Goal: Transaction & Acquisition: Purchase product/service

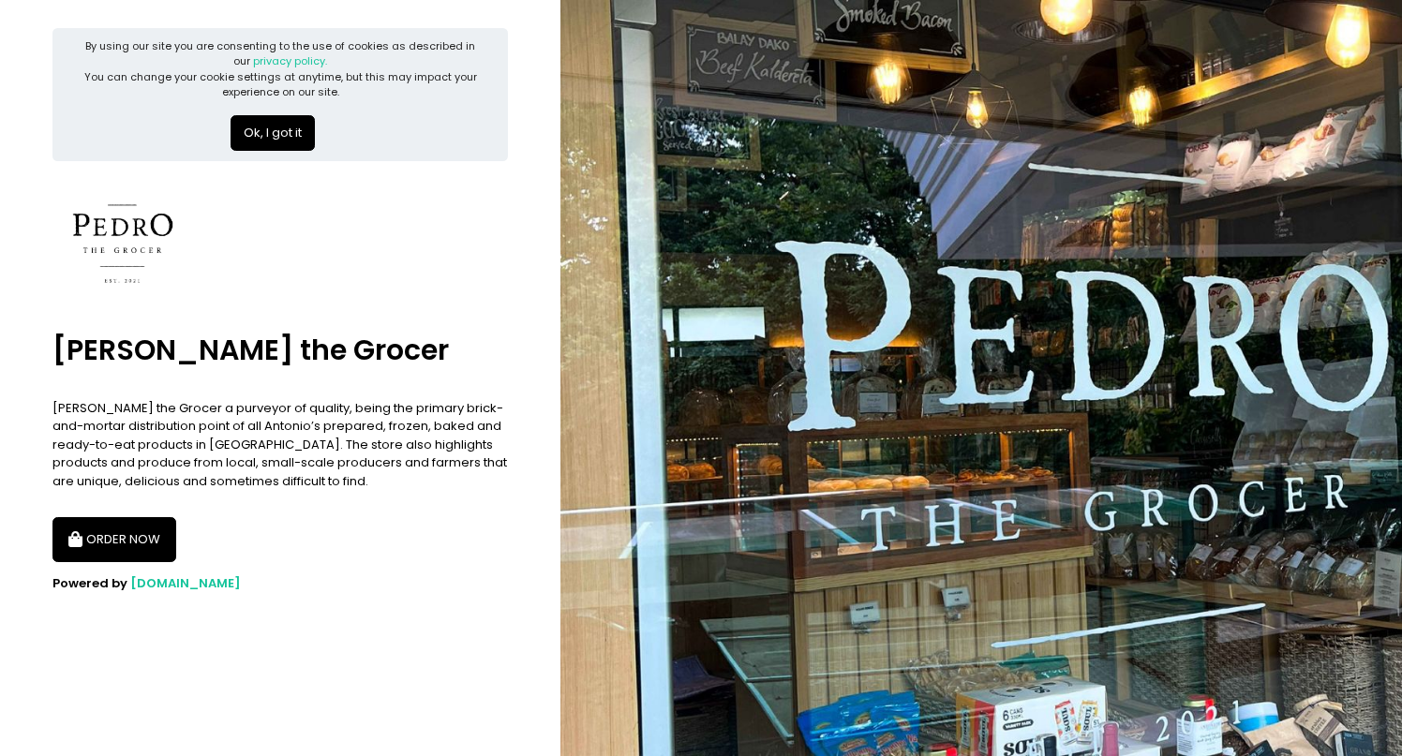
click at [155, 530] on button "ORDER NOW" at bounding box center [114, 539] width 124 height 45
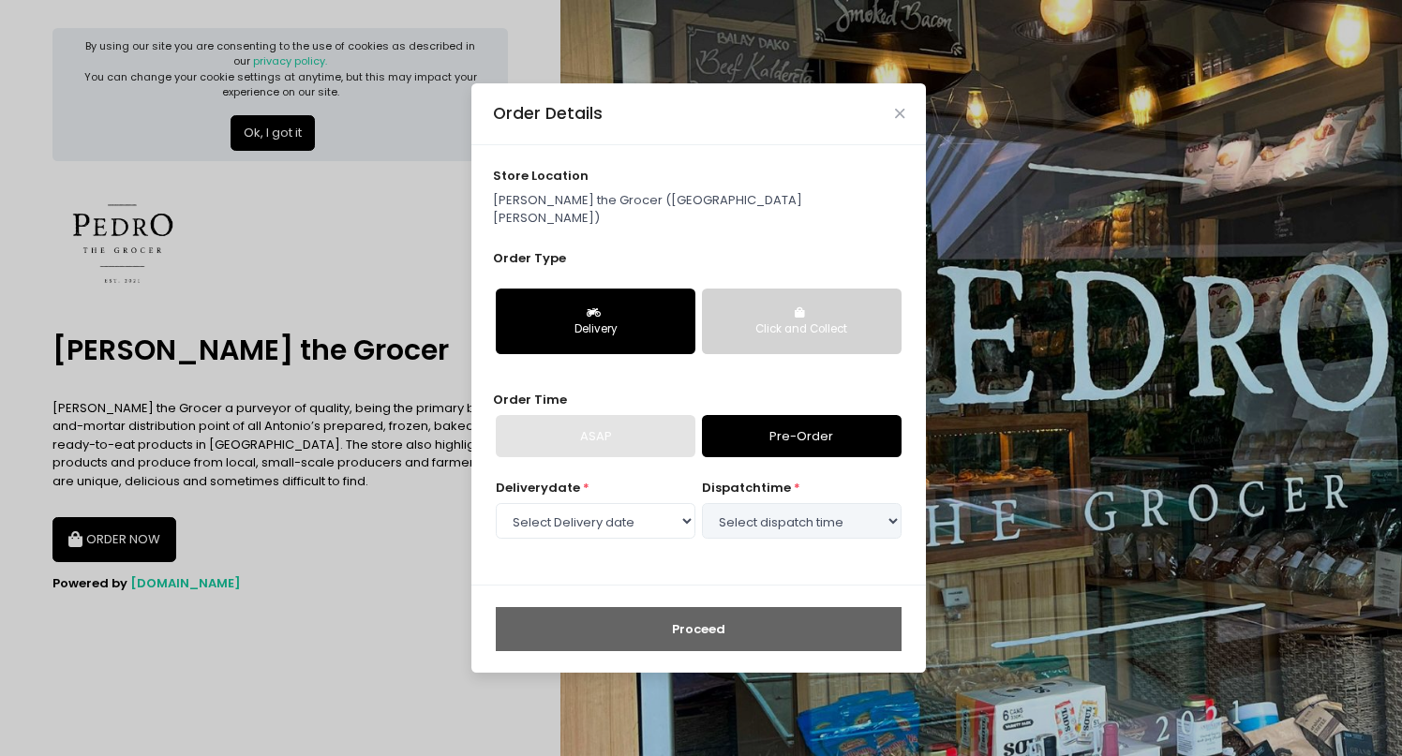
click at [784, 291] on button "Click and Collect" at bounding box center [802, 322] width 200 height 66
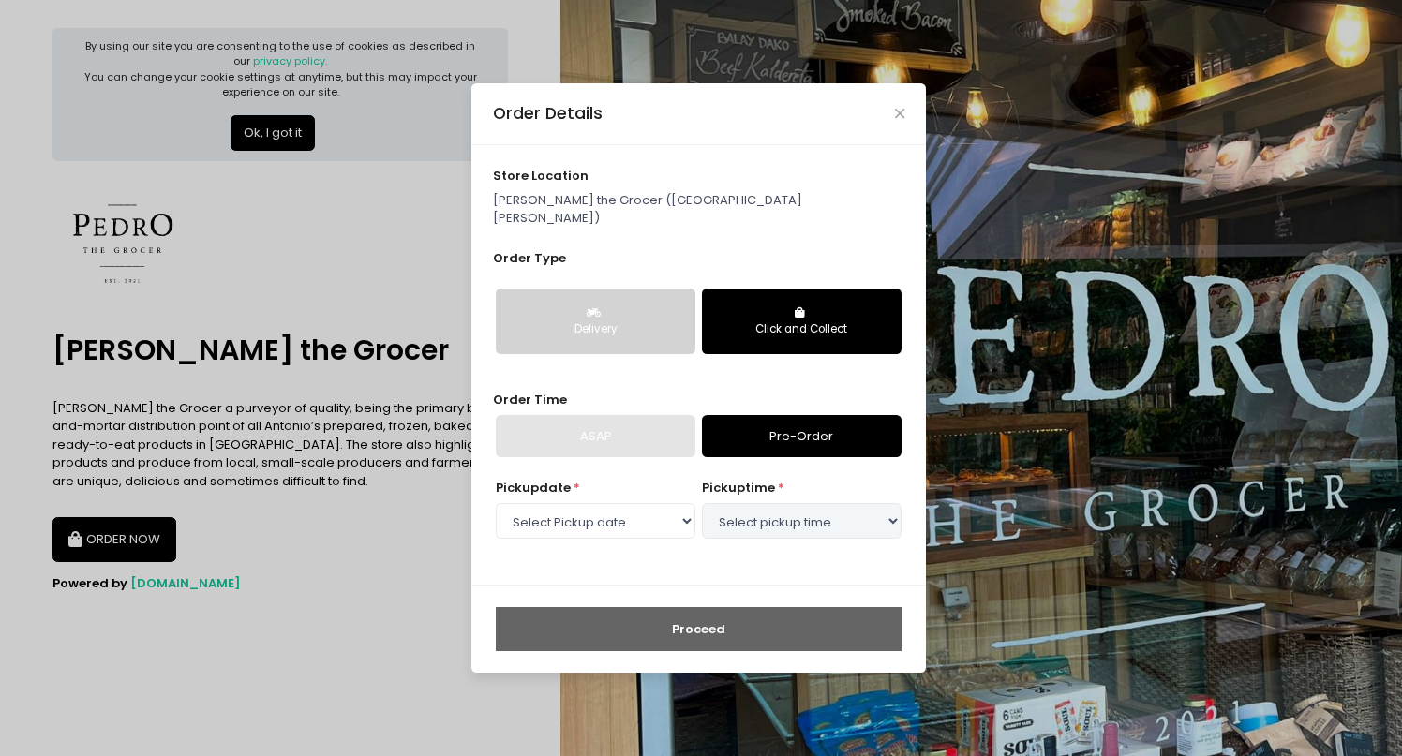
click at [661, 298] on button "Delivery" at bounding box center [596, 322] width 200 height 66
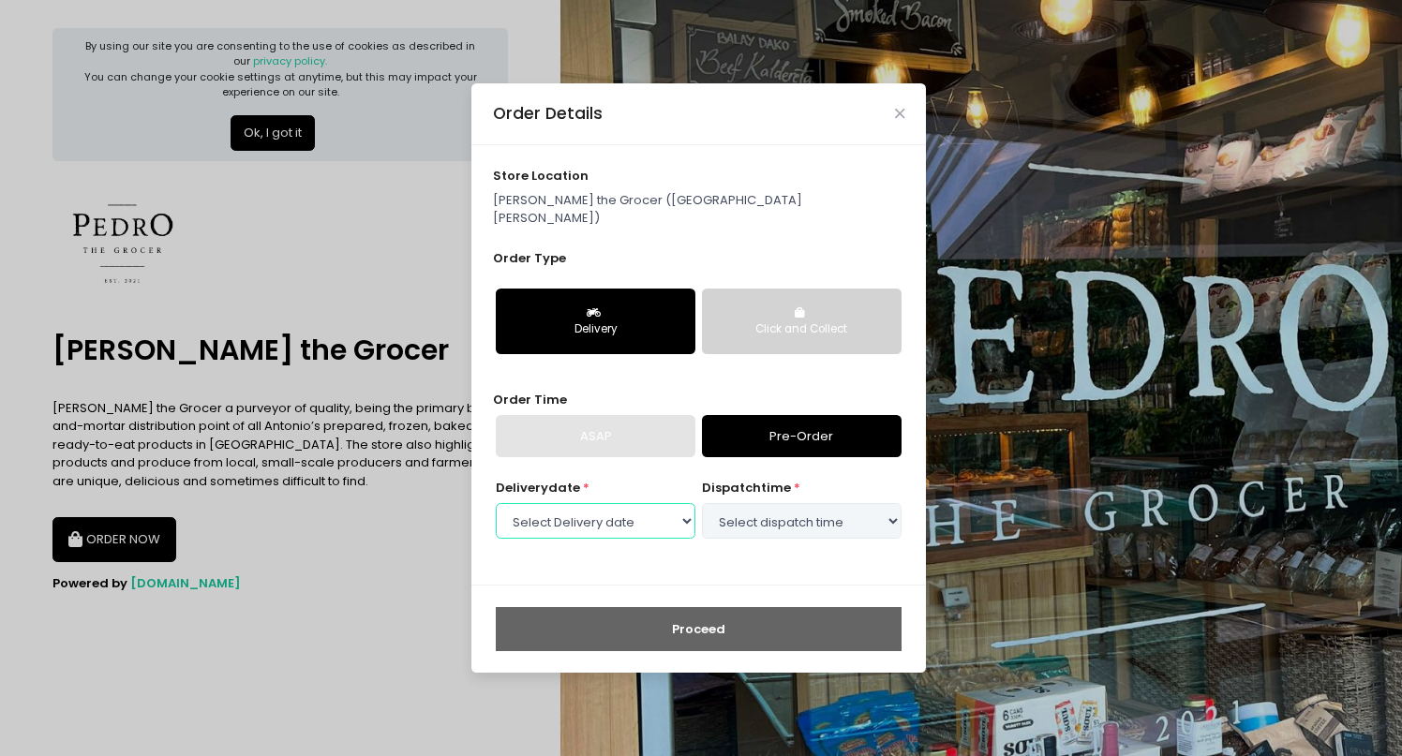
click at [574, 503] on select "Select Delivery date [DATE] [DATE] [DATE] [DATE] [DATE] [DATE] [DATE]" at bounding box center [596, 521] width 200 height 36
select select "[DATE]"
click at [496, 503] on select "Select Delivery date [DATE] [DATE] [DATE] [DATE] [DATE] [DATE] [DATE]" at bounding box center [596, 521] width 200 height 36
click at [808, 509] on select "Select dispatch time 09:00 AM - 09:30 AM 09:30 AM - 10:00 AM 10:00 AM - 10:30 A…" at bounding box center [802, 521] width 200 height 36
select select "11:00"
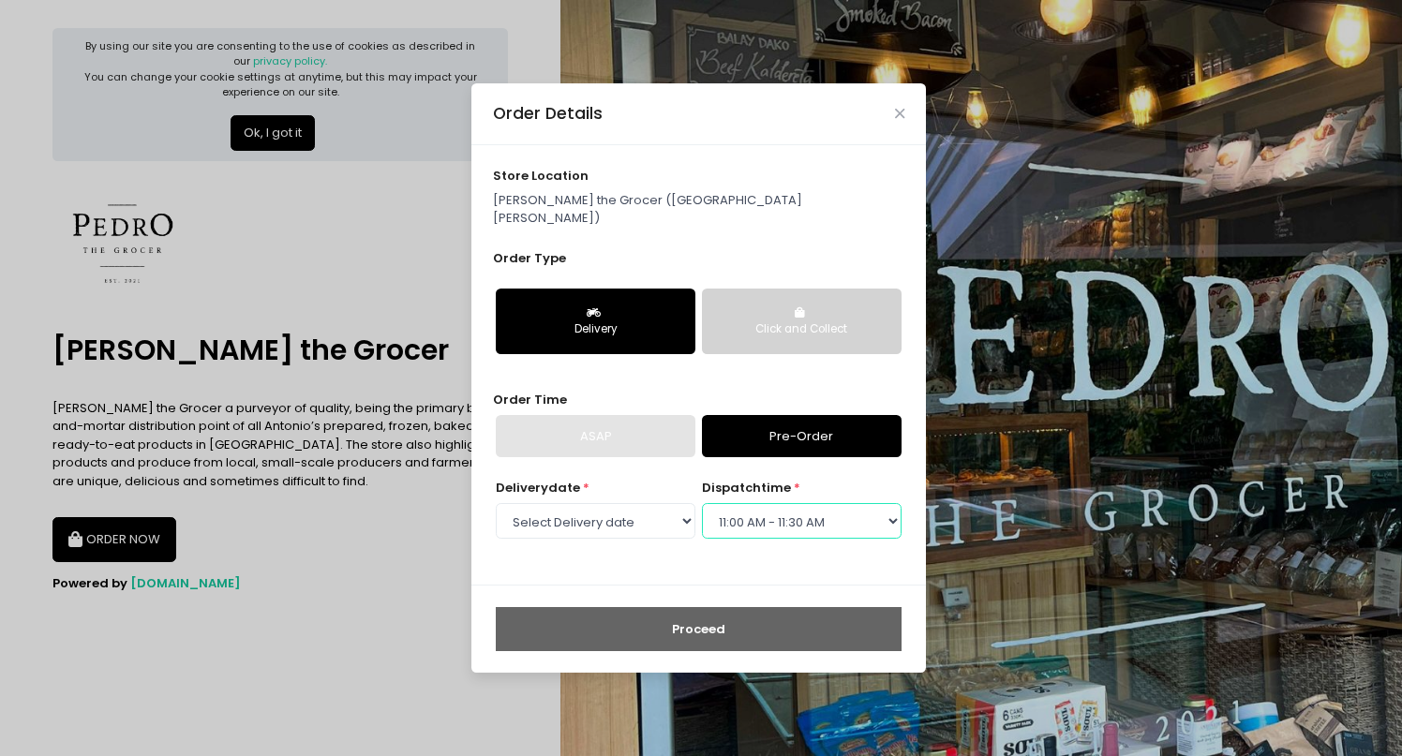
click at [702, 503] on select "Select dispatch time 09:00 AM - 09:30 AM 09:30 AM - 10:00 AM 10:00 AM - 10:30 A…" at bounding box center [802, 521] width 200 height 36
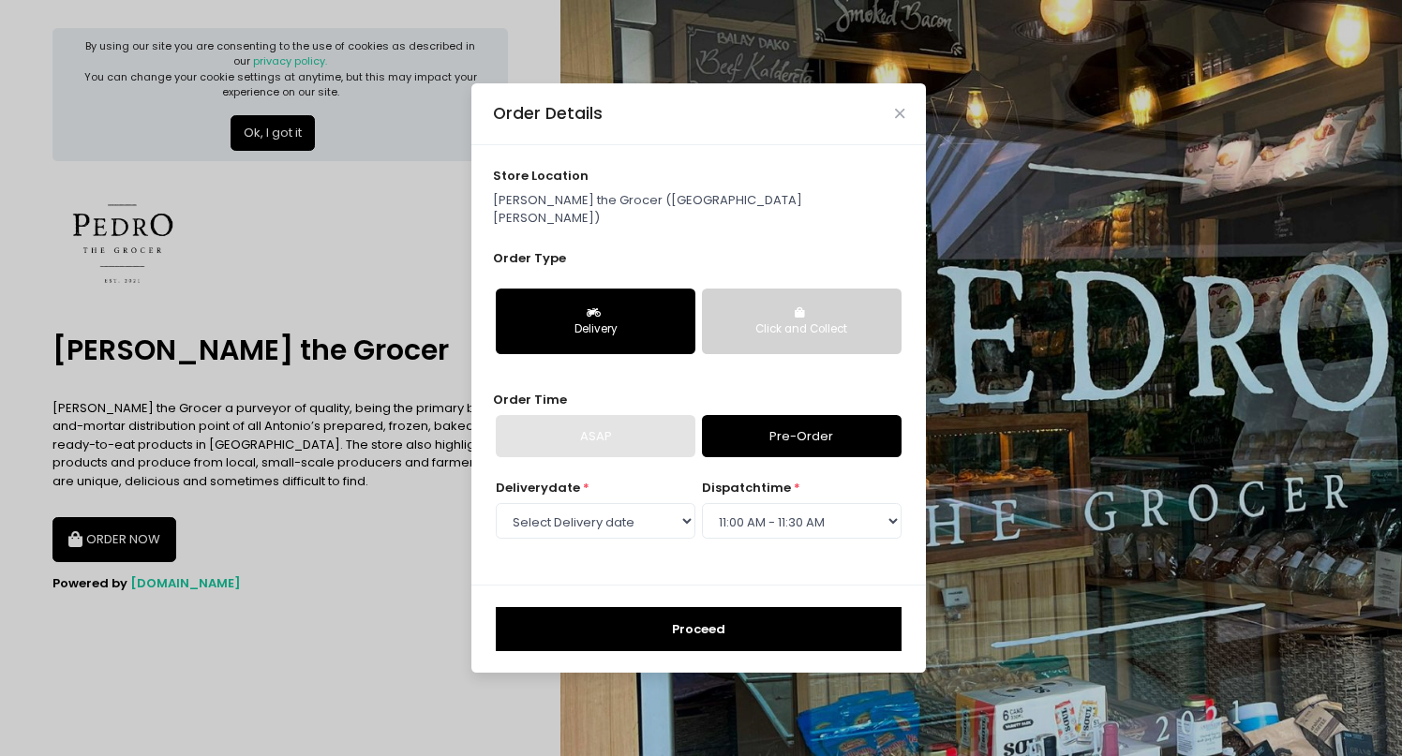
click at [716, 616] on button "Proceed" at bounding box center [699, 629] width 406 height 45
